Goal: Transaction & Acquisition: Obtain resource

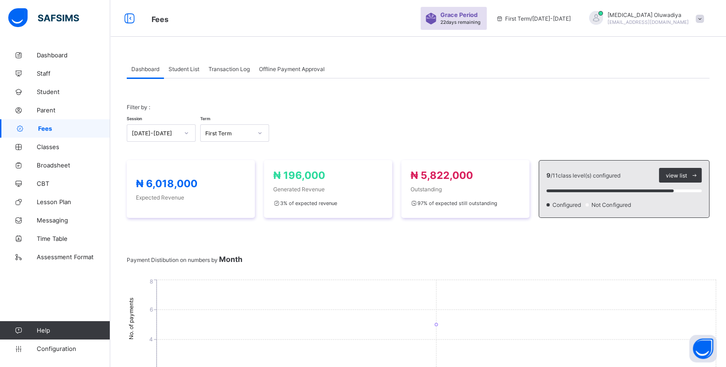
click at [175, 71] on span "Student List" at bounding box center [184, 69] width 31 height 7
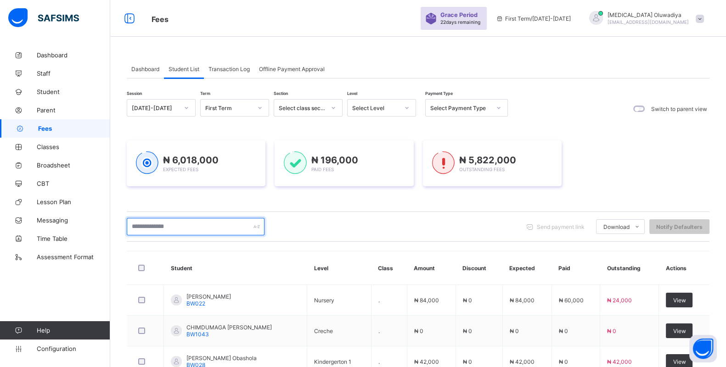
click at [181, 232] on input "text" at bounding box center [196, 226] width 138 height 17
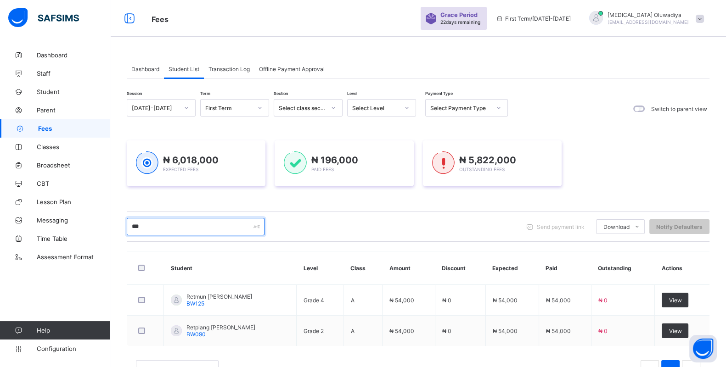
type input "******"
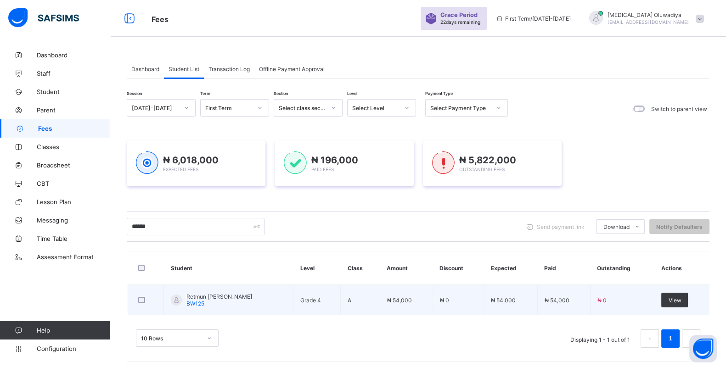
click at [215, 299] on span "Retmun [PERSON_NAME]" at bounding box center [219, 296] width 66 height 7
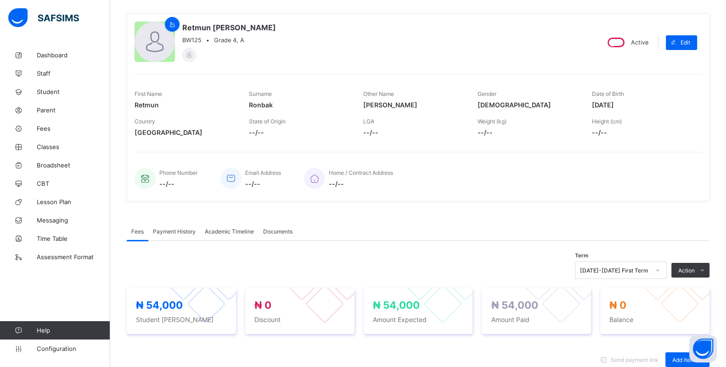
scroll to position [192, 0]
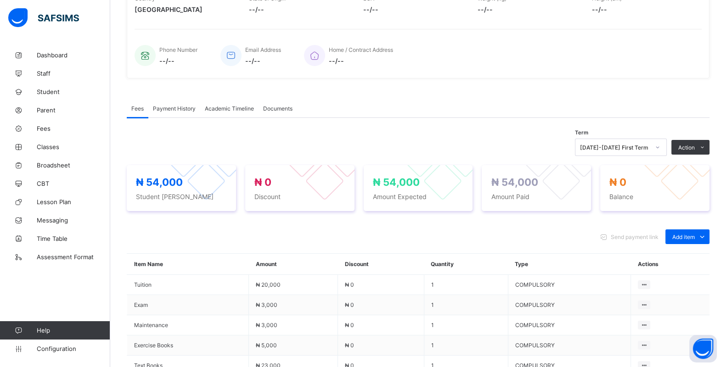
click at [161, 108] on span "Payment History" at bounding box center [174, 108] width 43 height 7
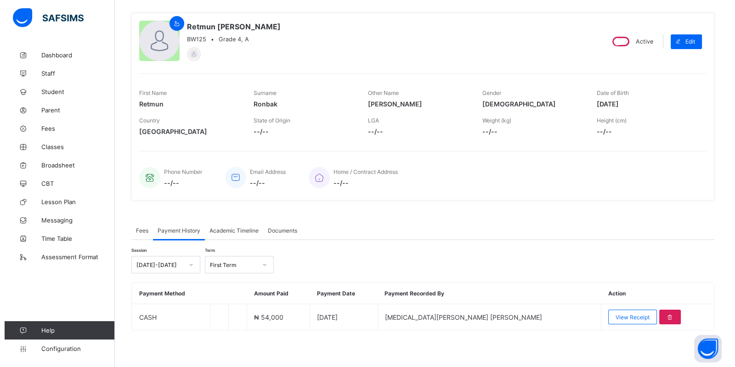
scroll to position [67, 0]
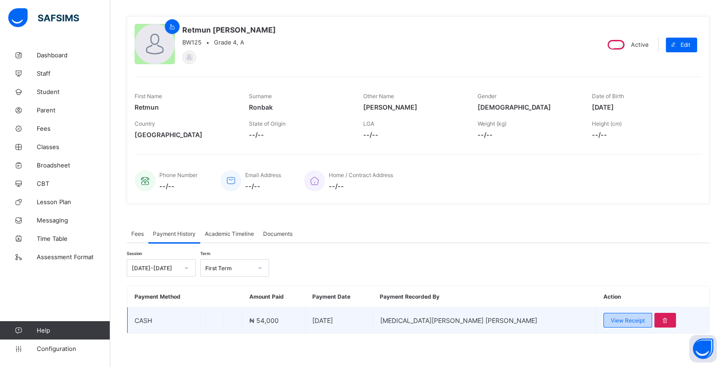
click at [611, 317] on span "View Receipt" at bounding box center [628, 320] width 34 height 7
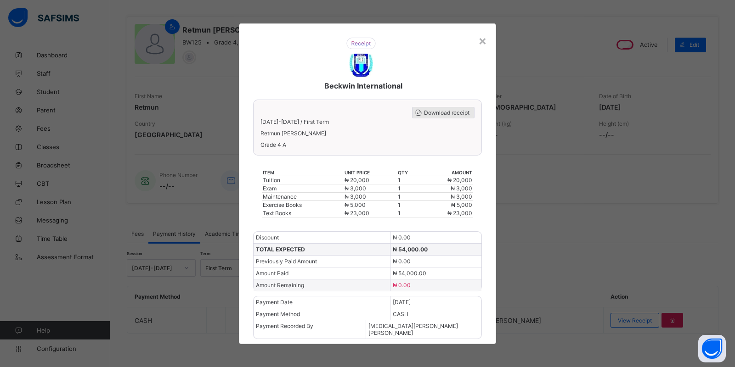
click at [448, 116] on span "Download receipt" at bounding box center [446, 112] width 45 height 7
click at [445, 116] on span "Download receipt" at bounding box center [446, 112] width 45 height 7
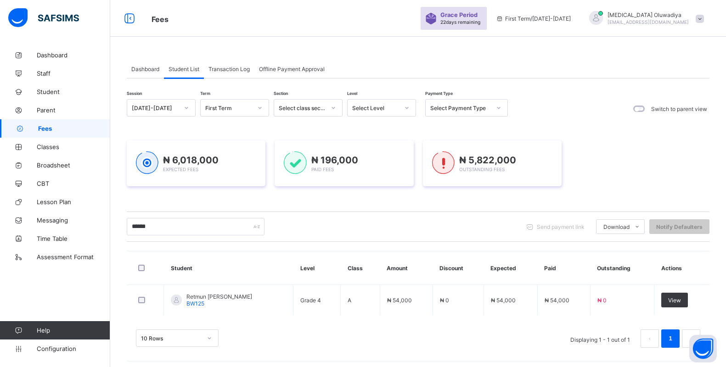
scroll to position [3, 0]
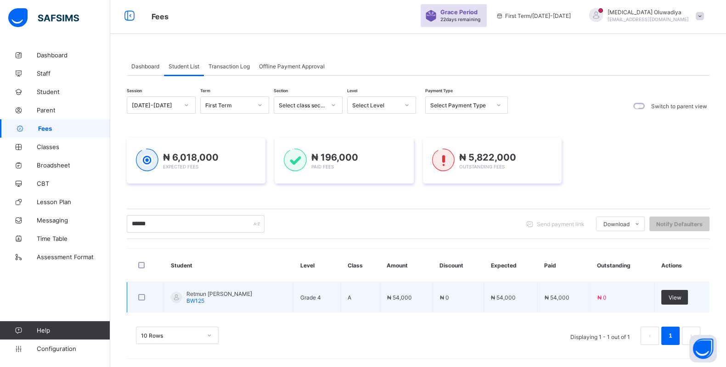
click at [195, 298] on span "BW125" at bounding box center [195, 301] width 18 height 7
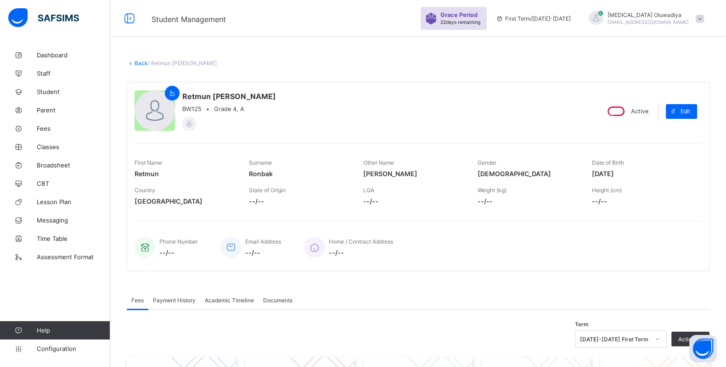
click at [179, 292] on div "Payment History" at bounding box center [174, 300] width 52 height 18
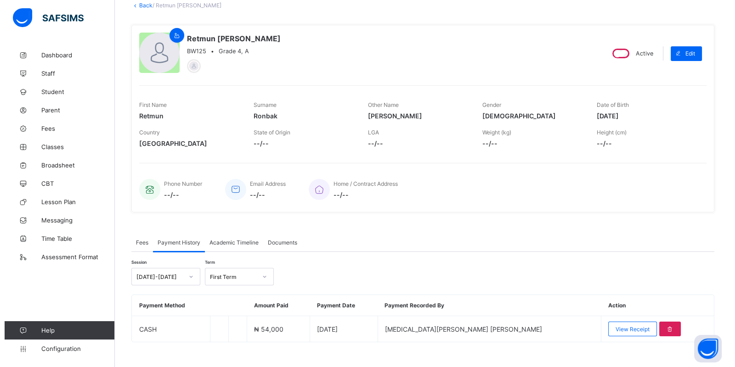
scroll to position [67, 0]
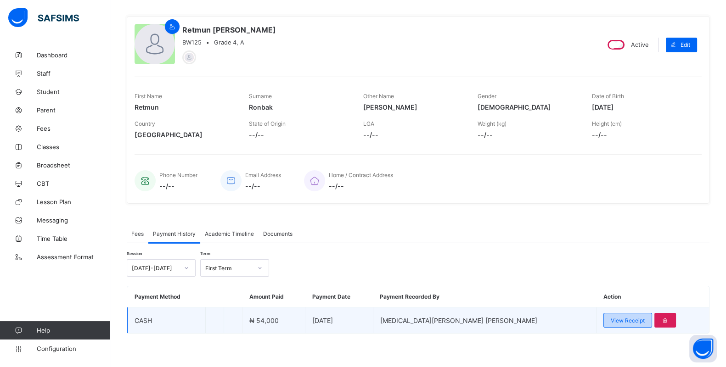
click at [603, 315] on div "View Receipt" at bounding box center [627, 320] width 49 height 15
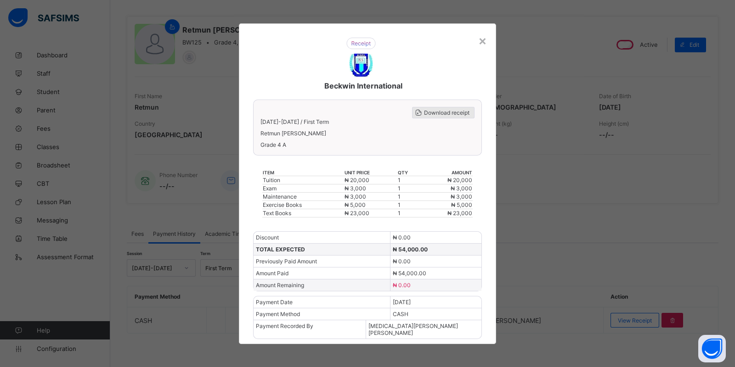
click at [429, 116] on span "Download receipt" at bounding box center [446, 112] width 45 height 7
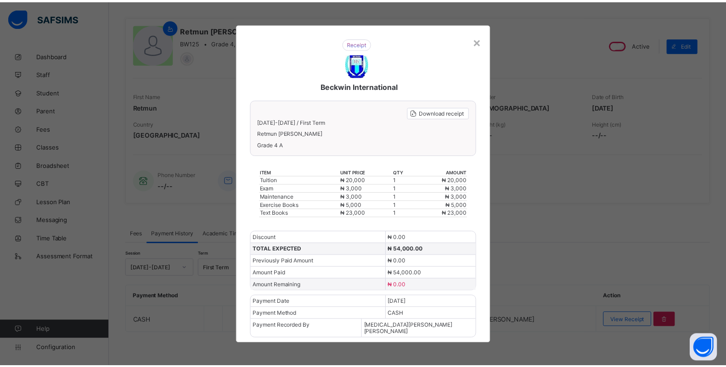
scroll to position [0, 0]
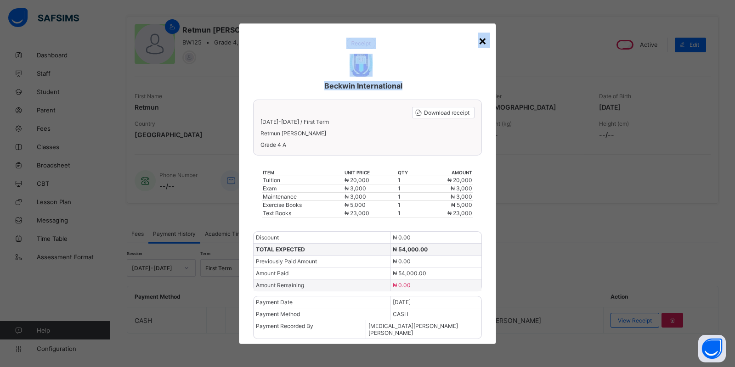
drag, startPoint x: 476, startPoint y: 53, endPoint x: 482, endPoint y: 49, distance: 7.9
click at [482, 49] on div "× Beckwin International Download receipt [DATE]-[DATE] / First Term Retmun [PER…" at bounding box center [367, 183] width 257 height 321
click at [482, 48] on div "×" at bounding box center [482, 41] width 9 height 16
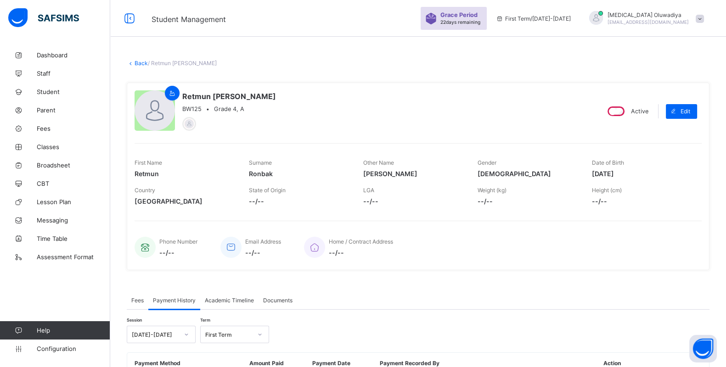
click at [138, 63] on link "Back" at bounding box center [141, 63] width 13 height 7
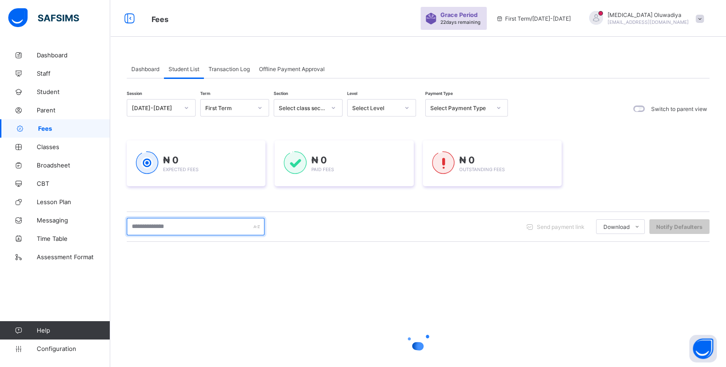
click at [175, 223] on input "text" at bounding box center [196, 226] width 138 height 17
type input "****"
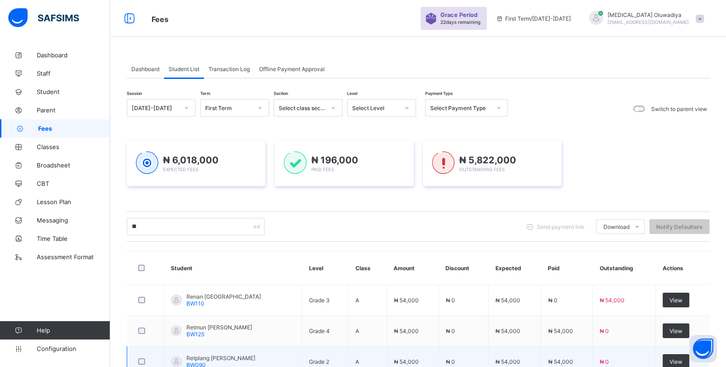
type input "**"
click at [204, 356] on span "Retplang [PERSON_NAME]" at bounding box center [220, 358] width 69 height 7
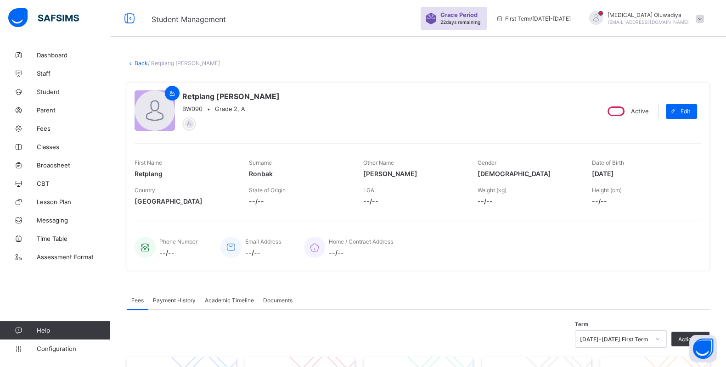
click at [181, 298] on span "Payment History" at bounding box center [174, 300] width 43 height 7
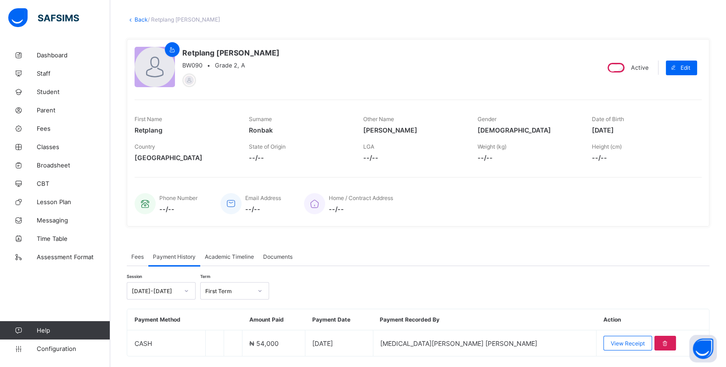
scroll to position [67, 0]
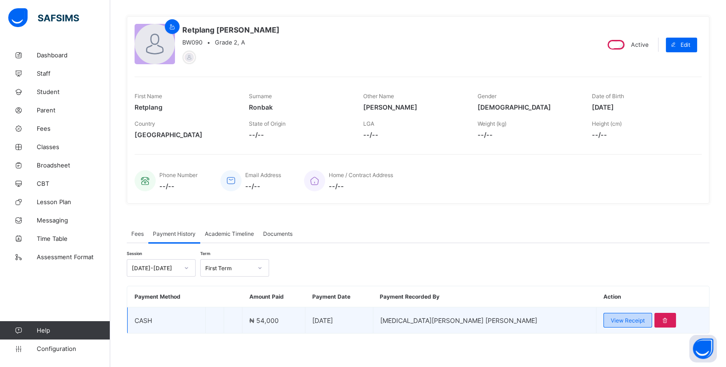
click at [611, 317] on span "View Receipt" at bounding box center [628, 320] width 34 height 7
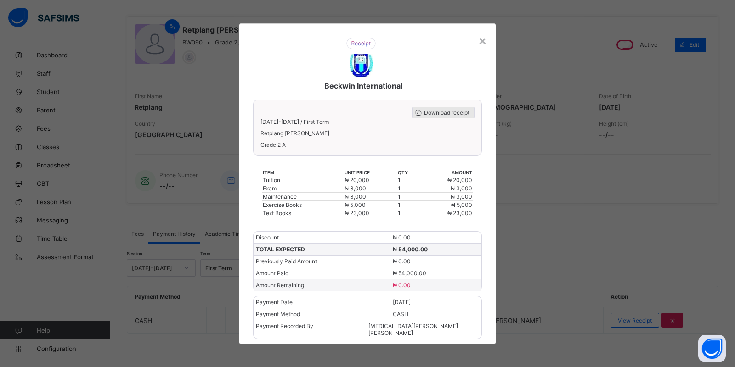
click at [432, 118] on div "Download receipt" at bounding box center [443, 112] width 62 height 11
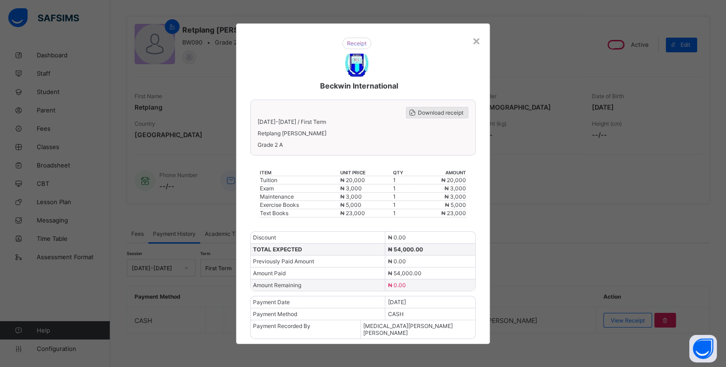
click at [428, 116] on span "Download receipt" at bounding box center [440, 112] width 45 height 7
